Goal: Task Accomplishment & Management: Manage account settings

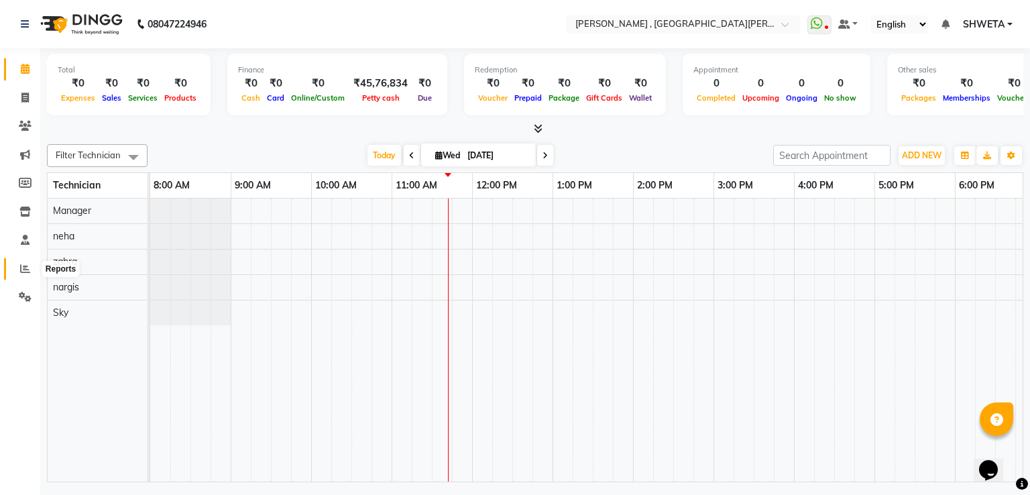
click at [24, 266] on icon at bounding box center [25, 268] width 10 height 10
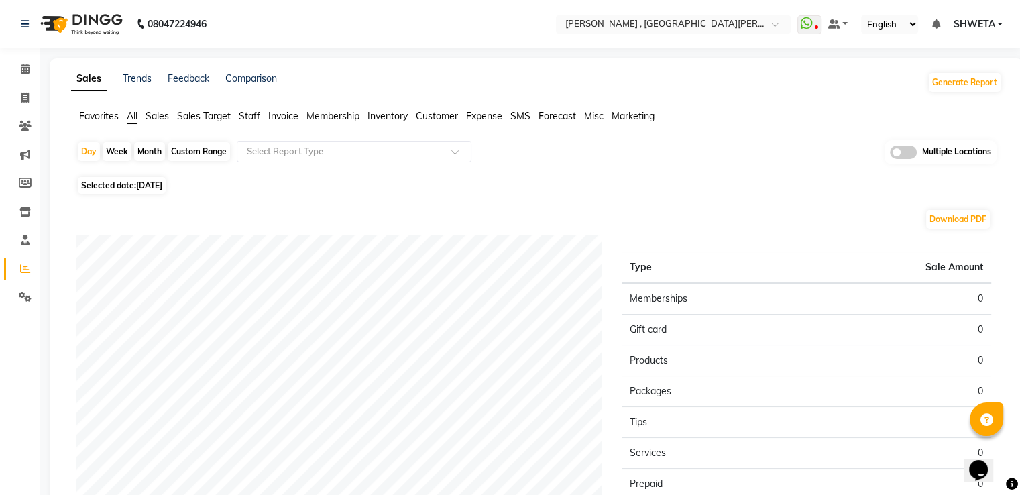
click at [154, 119] on span "Sales" at bounding box center [156, 116] width 23 height 12
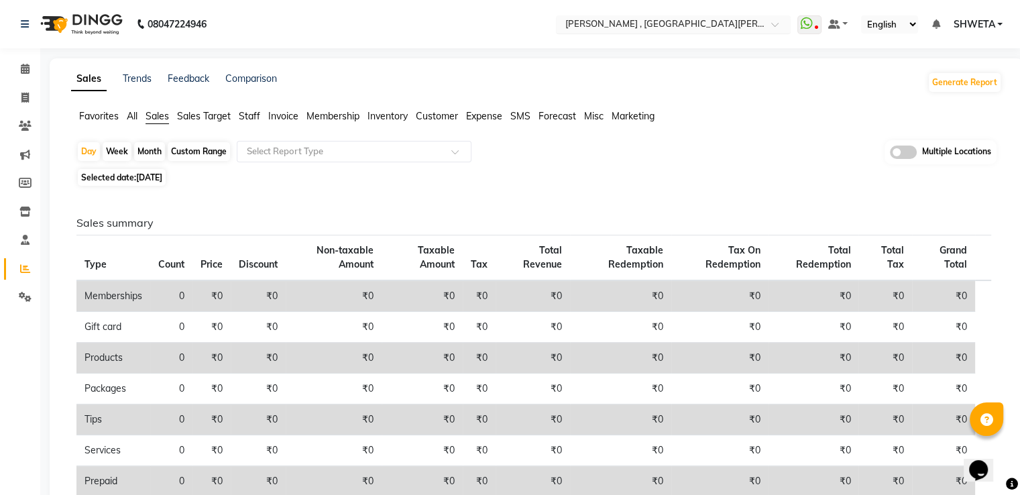
click at [612, 27] on input "text" at bounding box center [659, 25] width 194 height 13
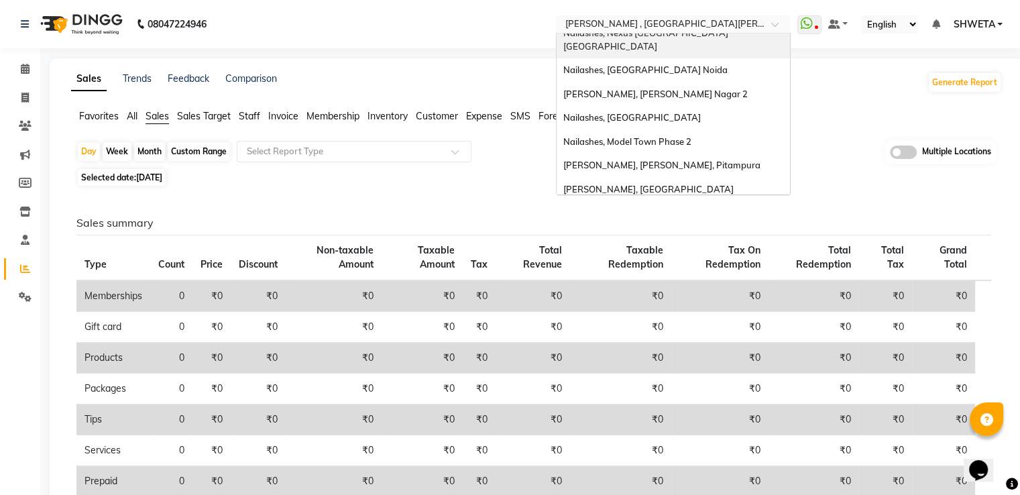
scroll to position [267, 0]
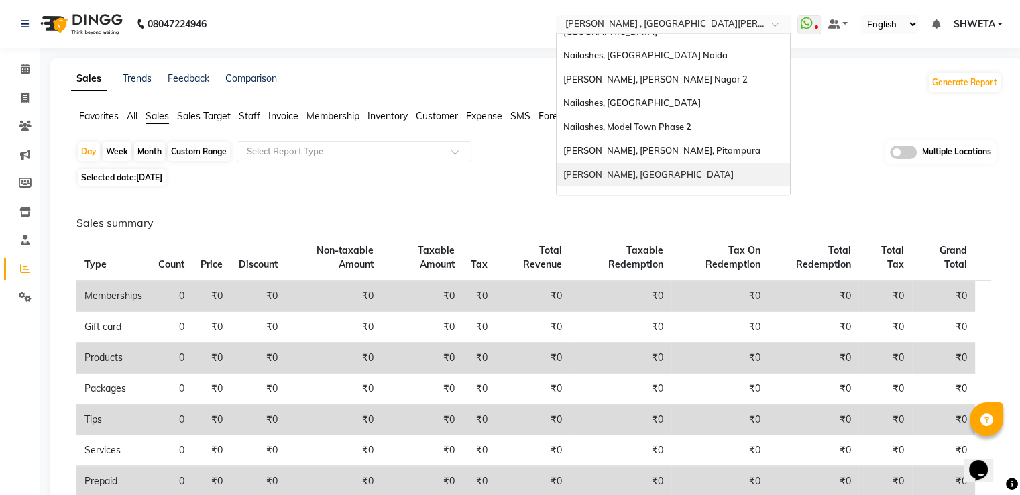
click at [662, 163] on div "[PERSON_NAME], [GEOGRAPHIC_DATA]" at bounding box center [672, 175] width 233 height 24
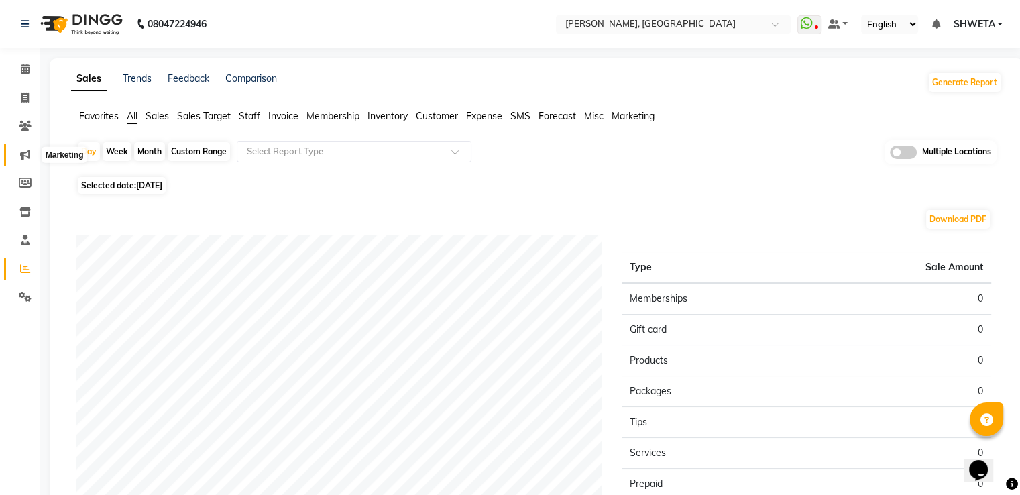
click at [22, 152] on icon at bounding box center [25, 155] width 10 height 10
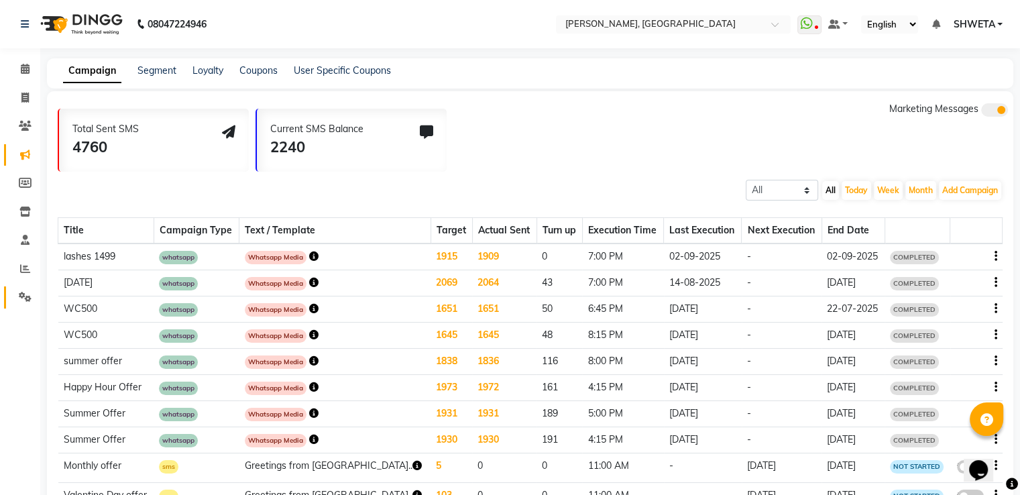
click at [24, 304] on link "Settings" at bounding box center [20, 297] width 32 height 22
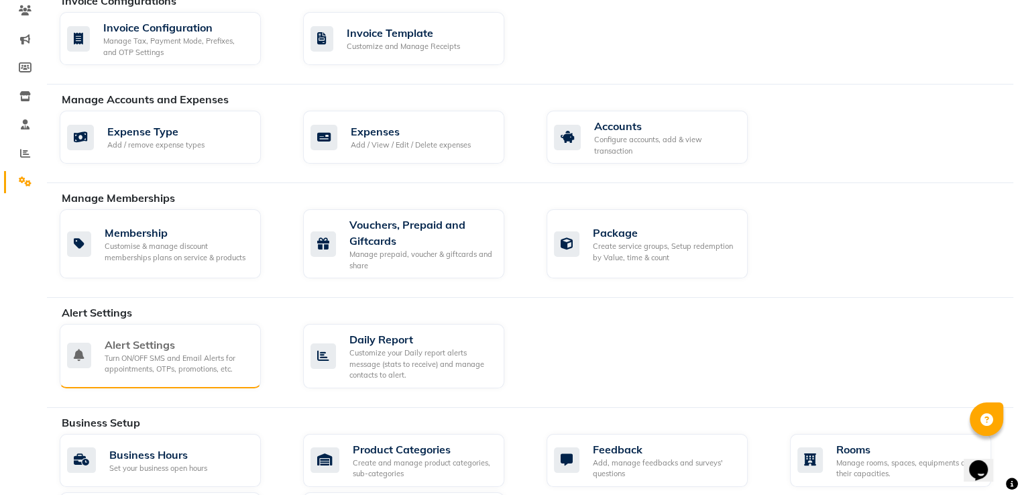
scroll to position [477, 0]
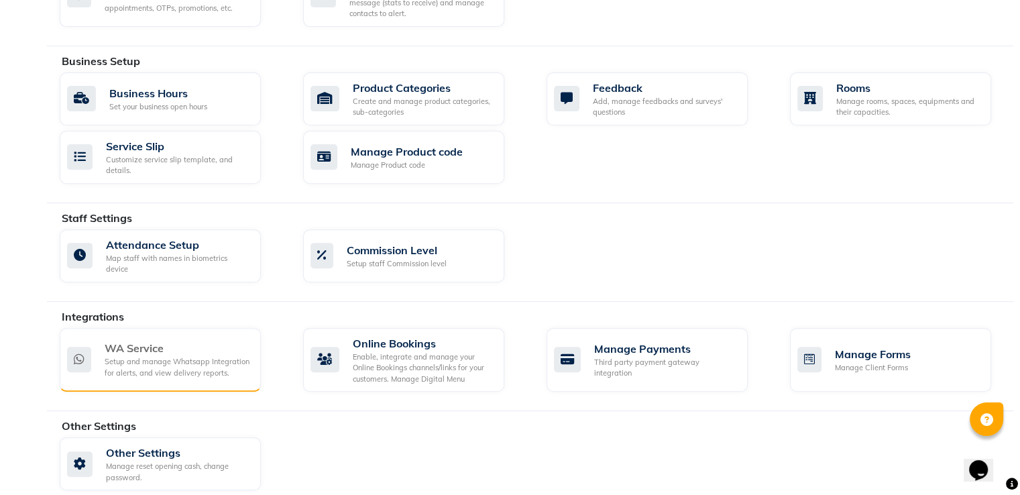
click at [175, 356] on div "Setup and manage Whatsapp Integration for alerts, and view delivery reports." at bounding box center [177, 367] width 145 height 22
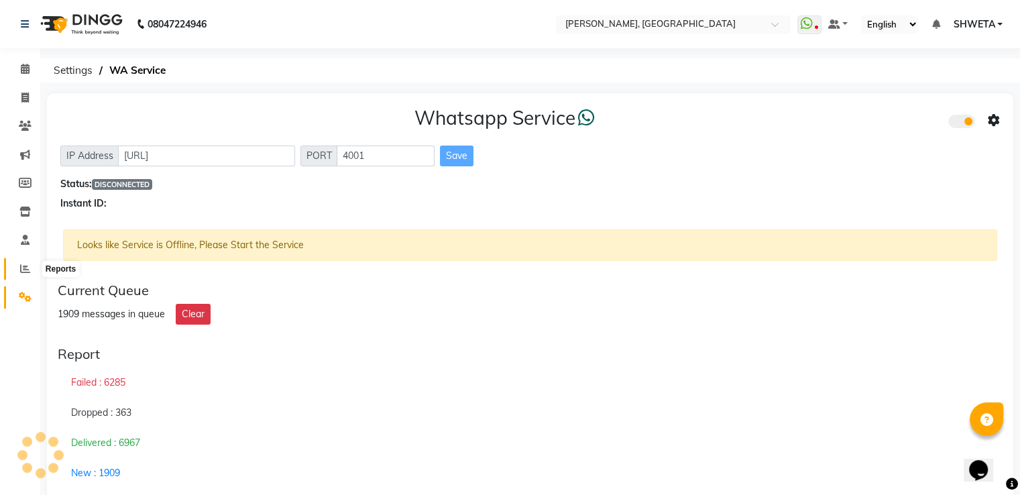
click at [20, 270] on icon at bounding box center [25, 268] width 10 height 10
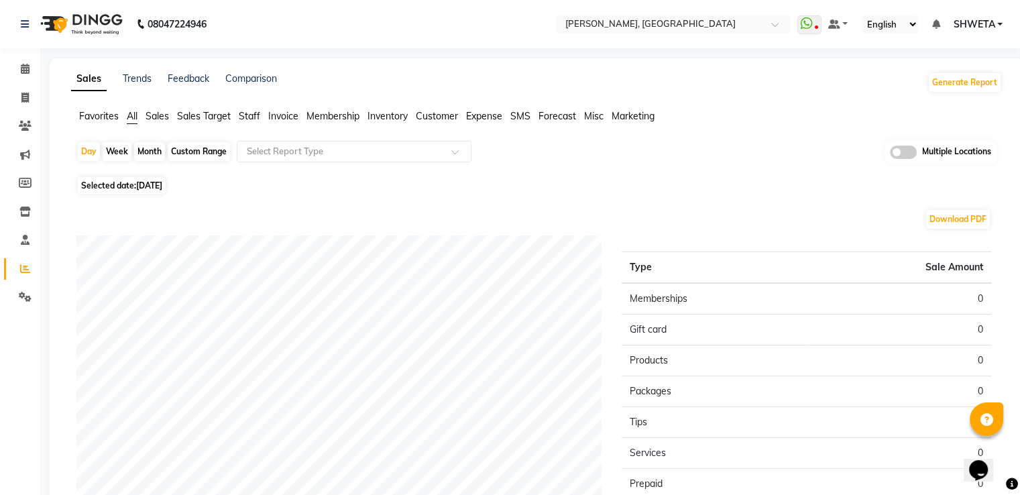
click at [161, 111] on span "Sales" at bounding box center [156, 116] width 23 height 12
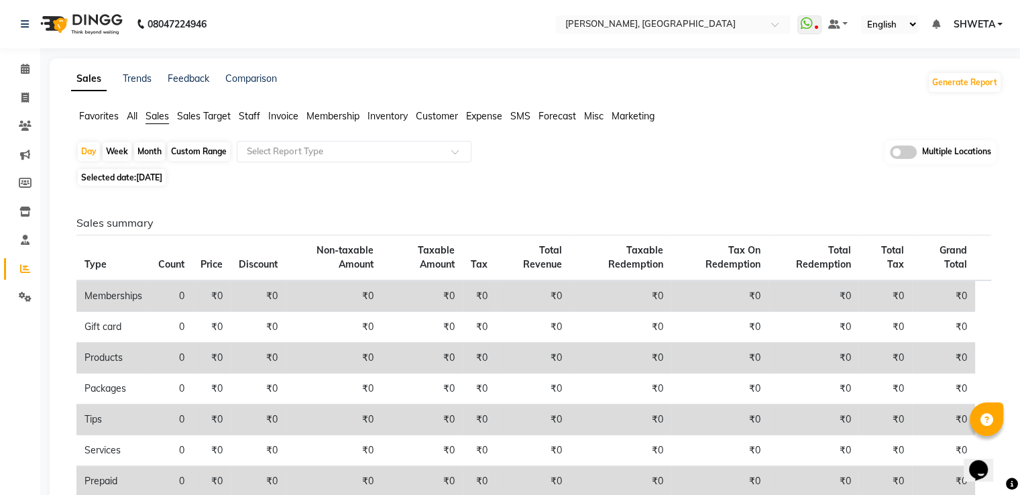
click at [198, 152] on div "Custom Range" at bounding box center [199, 151] width 62 height 19
select select "9"
select select "2025"
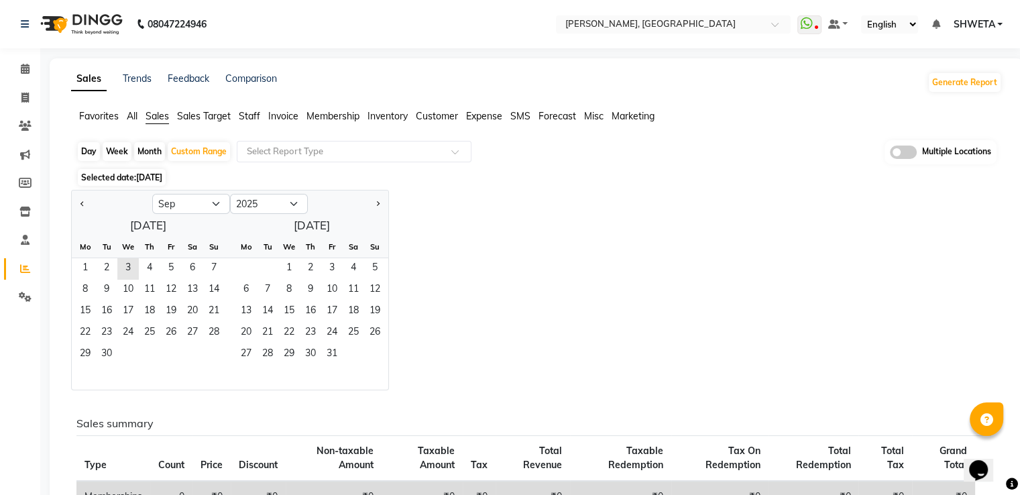
click at [250, 115] on span "Staff" at bounding box center [249, 116] width 21 height 12
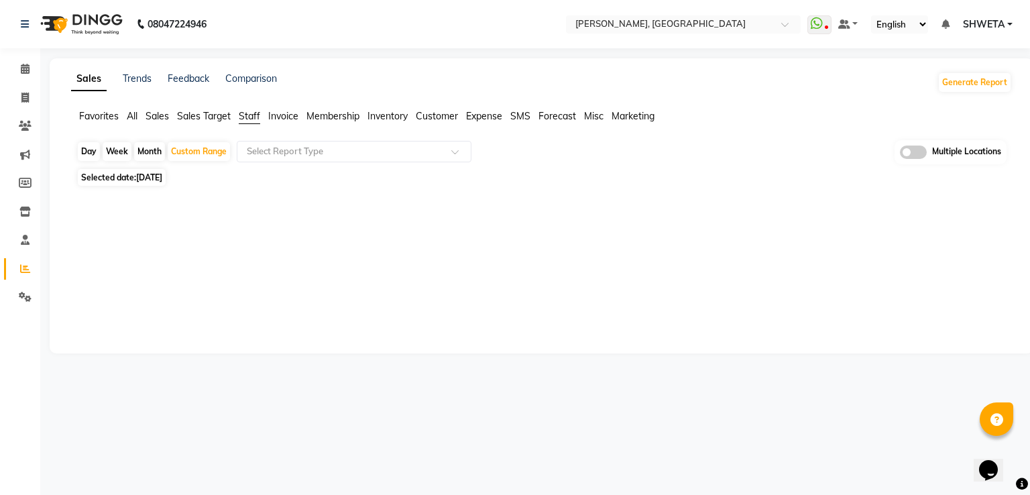
click at [147, 156] on div "Month" at bounding box center [149, 151] width 31 height 19
select select "9"
select select "2025"
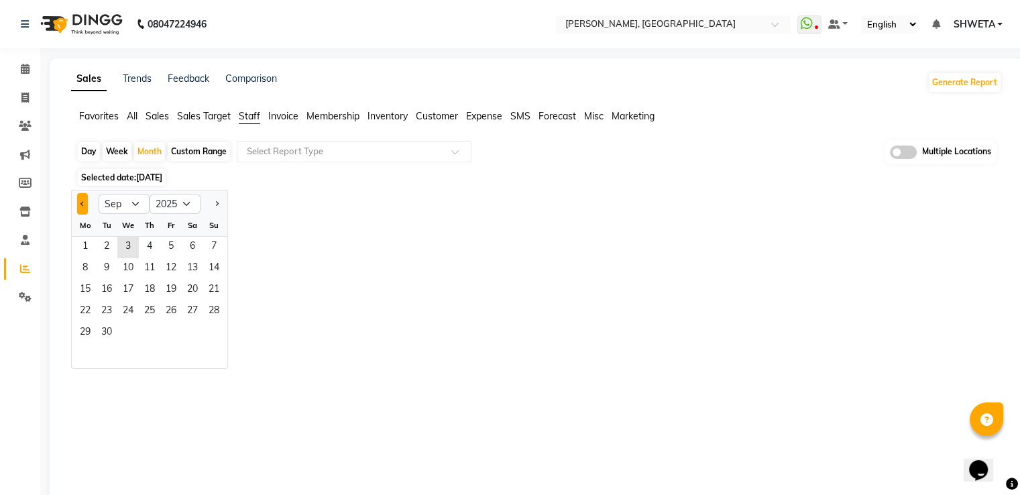
click at [83, 204] on span "Previous month" at bounding box center [82, 202] width 5 height 5
select select "8"
click at [152, 284] on span "14" at bounding box center [149, 290] width 21 height 21
